Goal: Transaction & Acquisition: Book appointment/travel/reservation

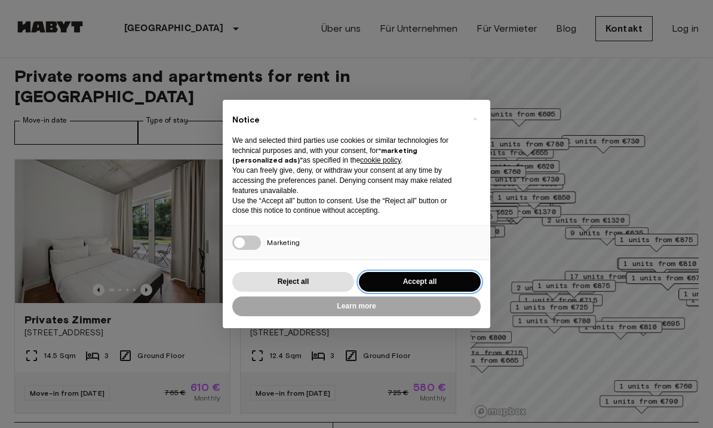
click at [388, 281] on button "Accept all" at bounding box center [420, 282] width 122 height 20
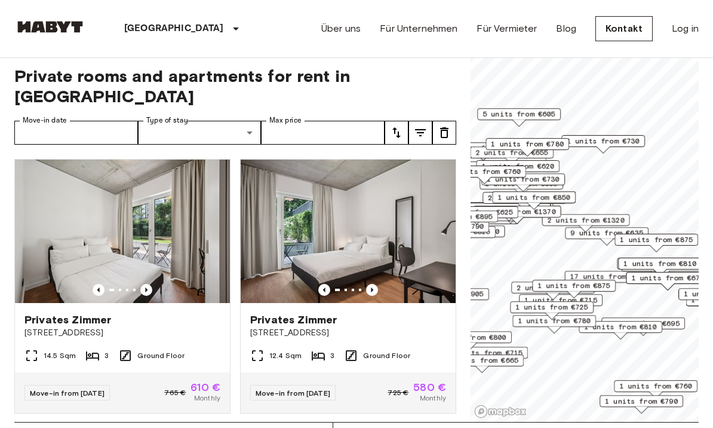
click at [578, 237] on span "9 units from €635" at bounding box center [607, 233] width 73 height 11
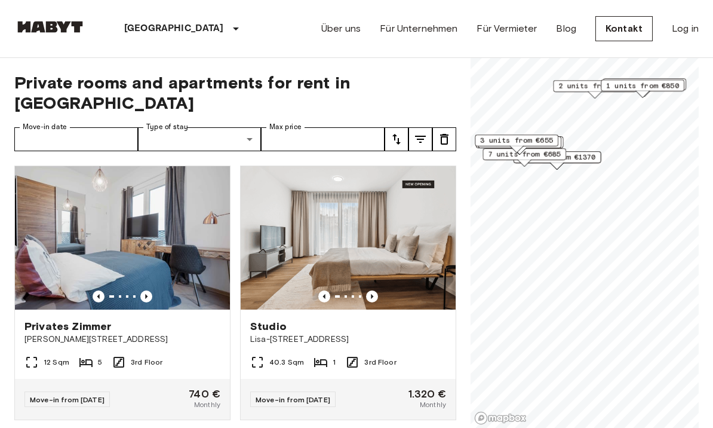
click at [516, 142] on span "3 units from €655" at bounding box center [516, 140] width 73 height 11
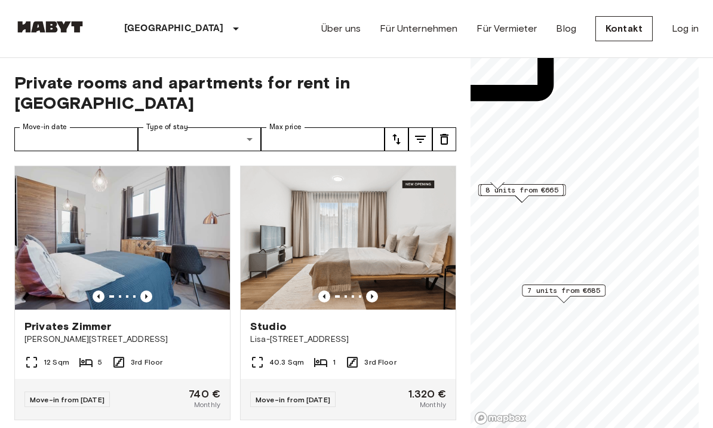
click at [552, 190] on span "8 units from €665" at bounding box center [522, 190] width 73 height 11
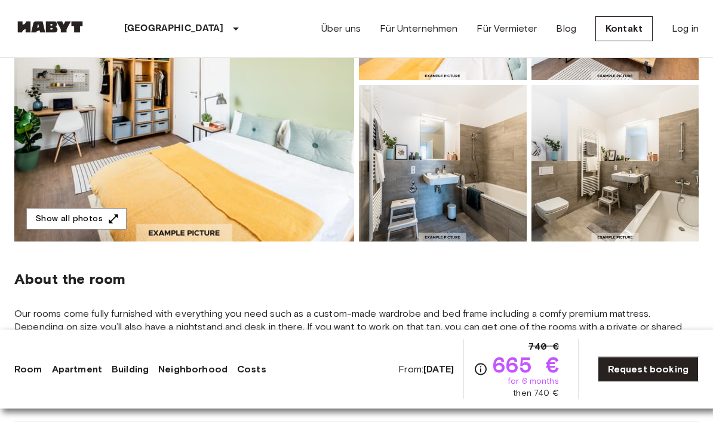
scroll to position [242, 0]
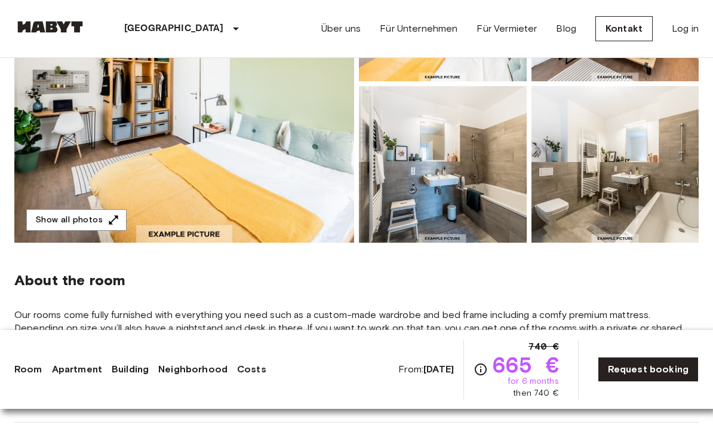
click at [298, 193] on img at bounding box center [184, 84] width 340 height 318
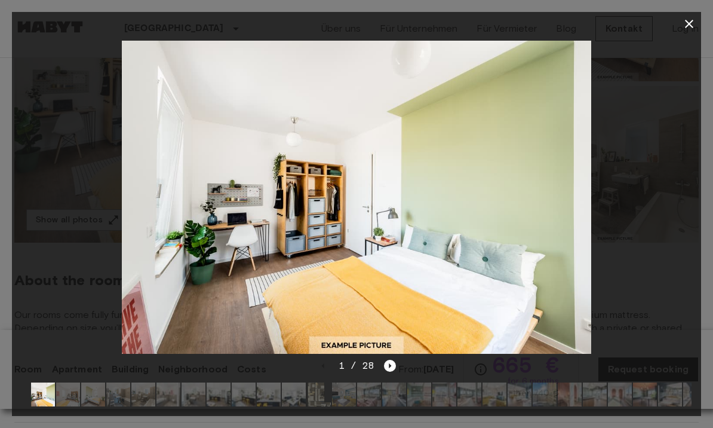
click at [74, 396] on img at bounding box center [68, 394] width 24 height 24
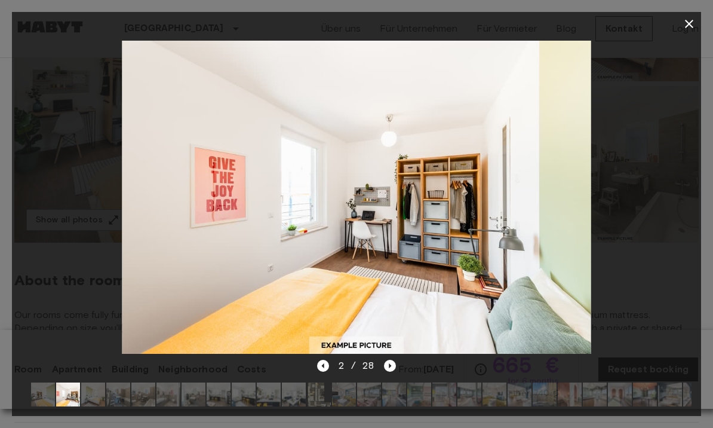
click at [99, 393] on img at bounding box center [93, 394] width 24 height 24
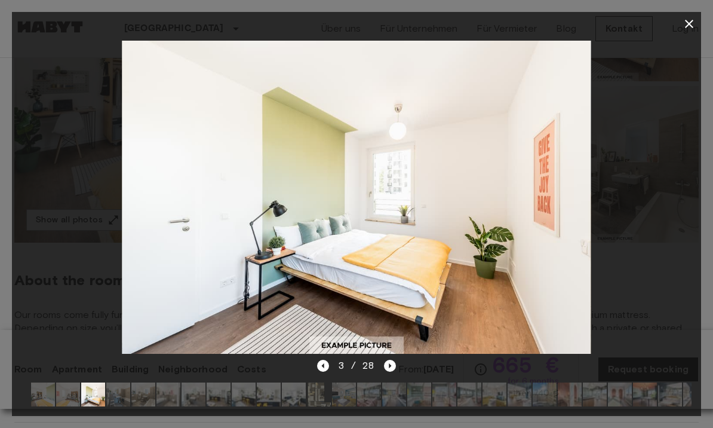
click at [127, 394] on img at bounding box center [118, 394] width 24 height 24
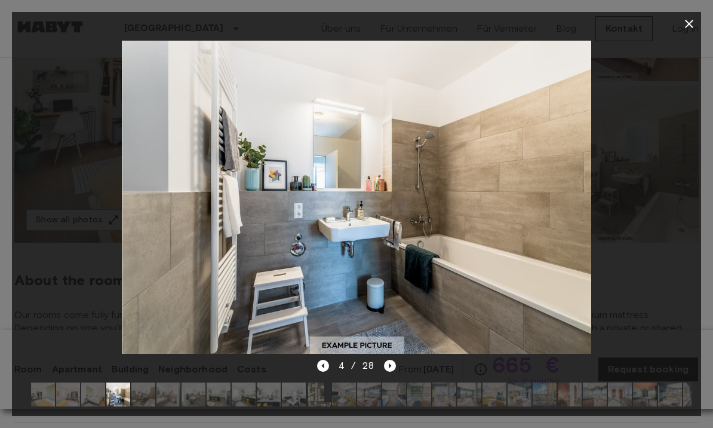
click at [152, 395] on img at bounding box center [143, 394] width 24 height 24
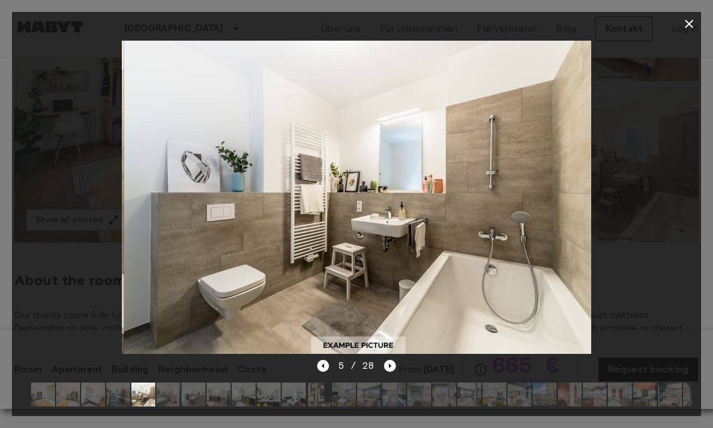
click at [177, 395] on img at bounding box center [169, 394] width 24 height 24
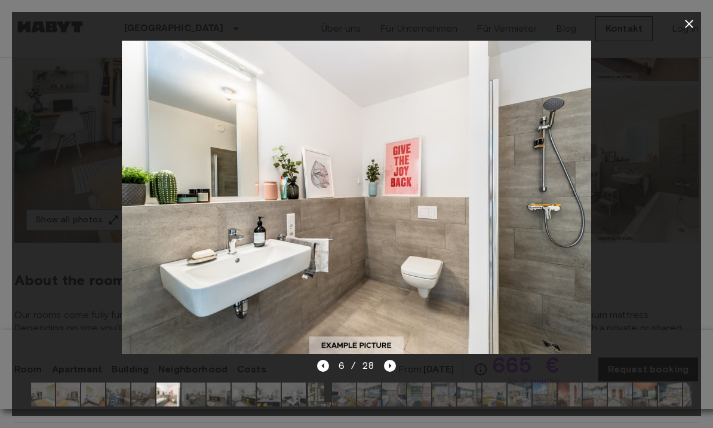
click at [199, 394] on img at bounding box center [194, 394] width 24 height 24
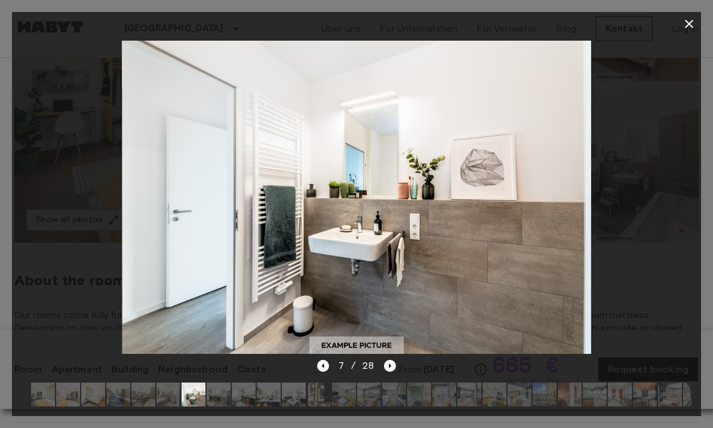
click at [218, 394] on img at bounding box center [219, 394] width 24 height 24
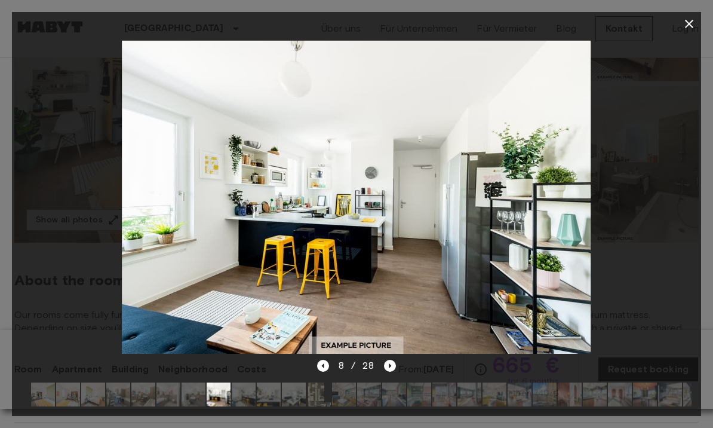
drag, startPoint x: 259, startPoint y: 396, endPoint x: 252, endPoint y: 397, distance: 7.4
click at [259, 396] on img at bounding box center [269, 394] width 24 height 24
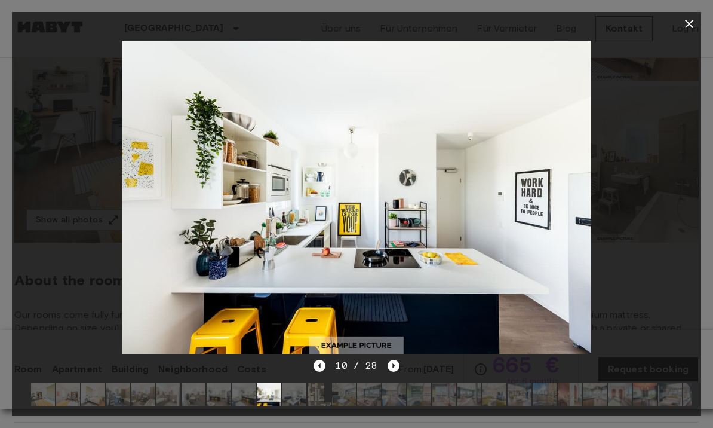
click at [277, 397] on img at bounding box center [269, 394] width 24 height 24
click at [299, 398] on img at bounding box center [294, 394] width 24 height 24
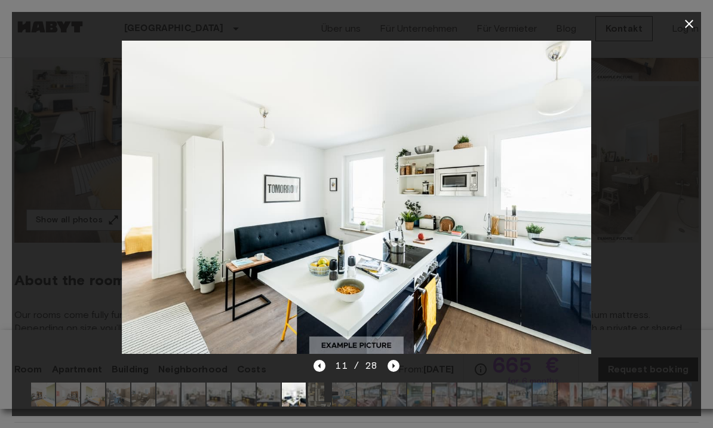
click at [327, 400] on img at bounding box center [319, 394] width 24 height 24
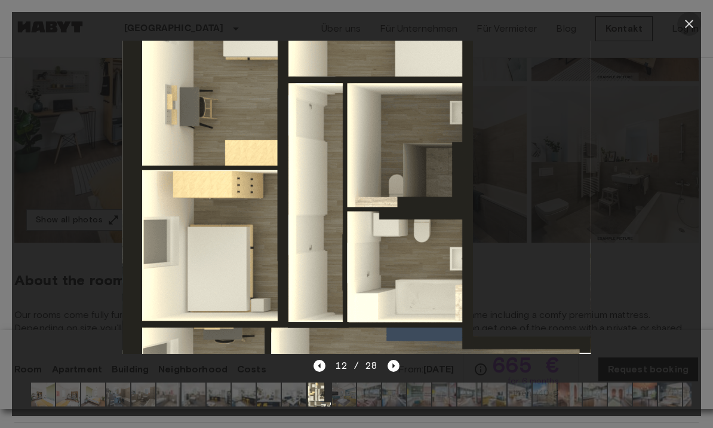
click at [693, 23] on icon "button" at bounding box center [689, 24] width 14 height 14
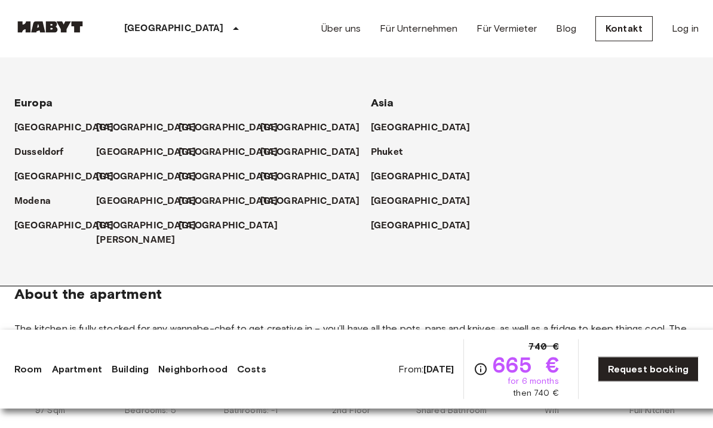
scroll to position [408, 0]
